Goal: Task Accomplishment & Management: Manage account settings

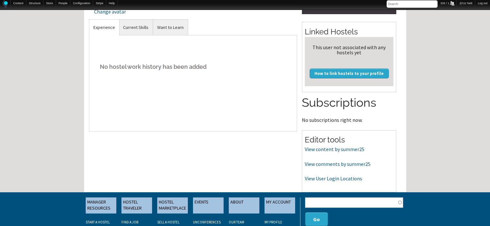
scroll to position [142, 0]
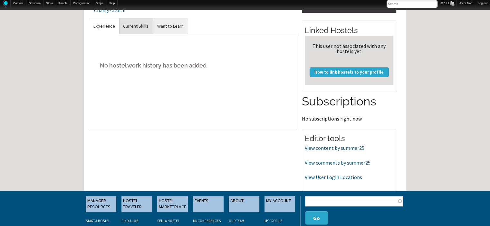
click at [126, 27] on link "Current Skills" at bounding box center [136, 26] width 34 height 16
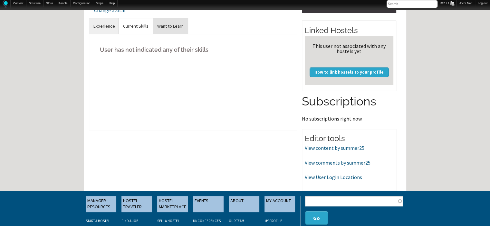
click at [165, 26] on link "Want to Learn" at bounding box center [170, 26] width 35 height 16
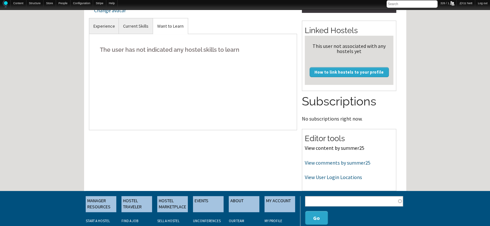
click at [312, 148] on link "View content by summer25" at bounding box center [335, 148] width 60 height 6
click at [313, 166] on p "View comments by summer25" at bounding box center [349, 163] width 89 height 8
click at [314, 162] on link "View comments by summer25" at bounding box center [338, 163] width 66 height 6
click at [324, 175] on link "View User Login Locations" at bounding box center [333, 177] width 57 height 6
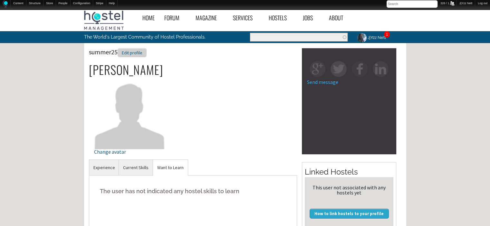
click at [132, 52] on div "Edit profile" at bounding box center [132, 52] width 29 height 9
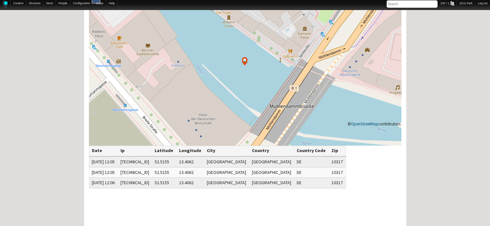
scroll to position [64, 0]
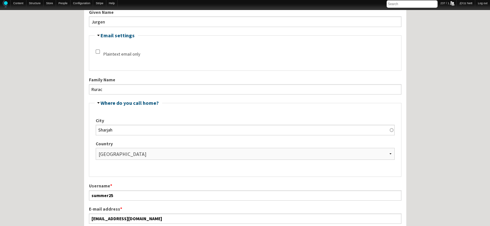
scroll to position [129, 0]
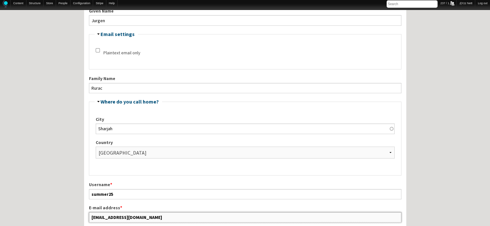
click at [156, 219] on input "summersun19@yahoo.com" at bounding box center [245, 217] width 312 height 10
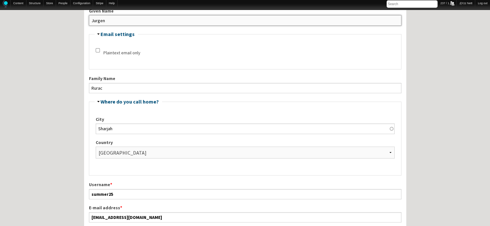
drag, startPoint x: 110, startPoint y: 22, endPoint x: 76, endPoint y: 18, distance: 34.1
